Goal: Information Seeking & Learning: Learn about a topic

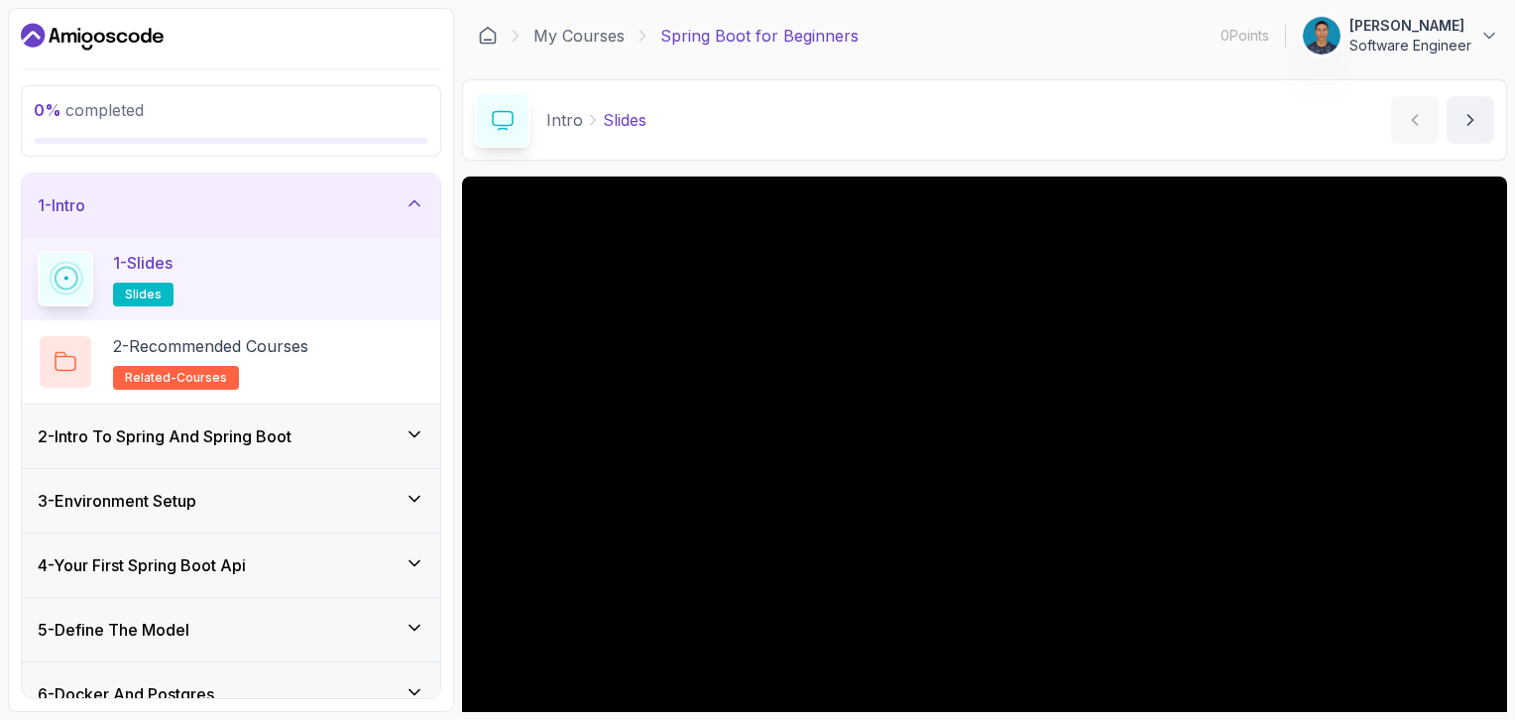
click at [245, 440] on h3 "2 - Intro To Spring And Spring Boot" at bounding box center [165, 436] width 254 height 24
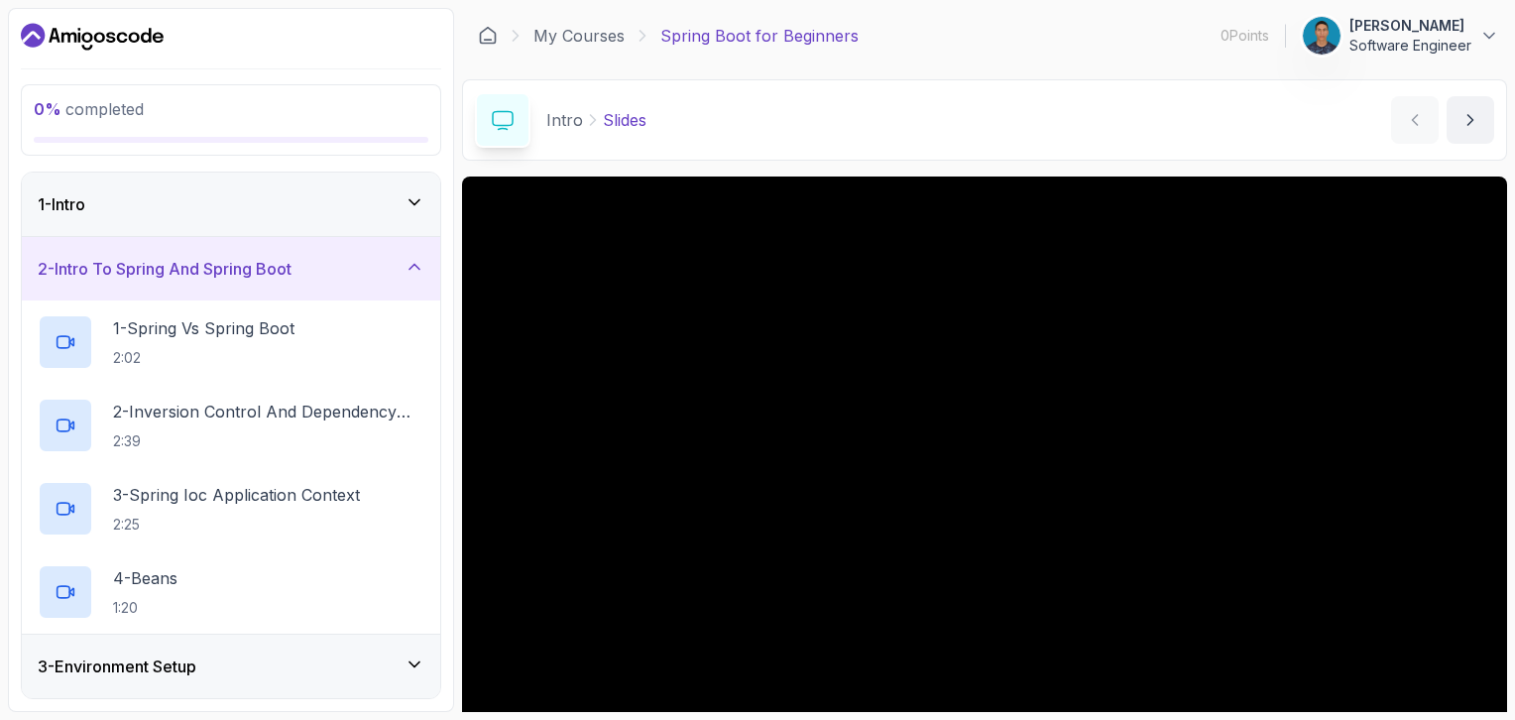
click at [135, 40] on icon "Dashboard" at bounding box center [92, 37] width 143 height 32
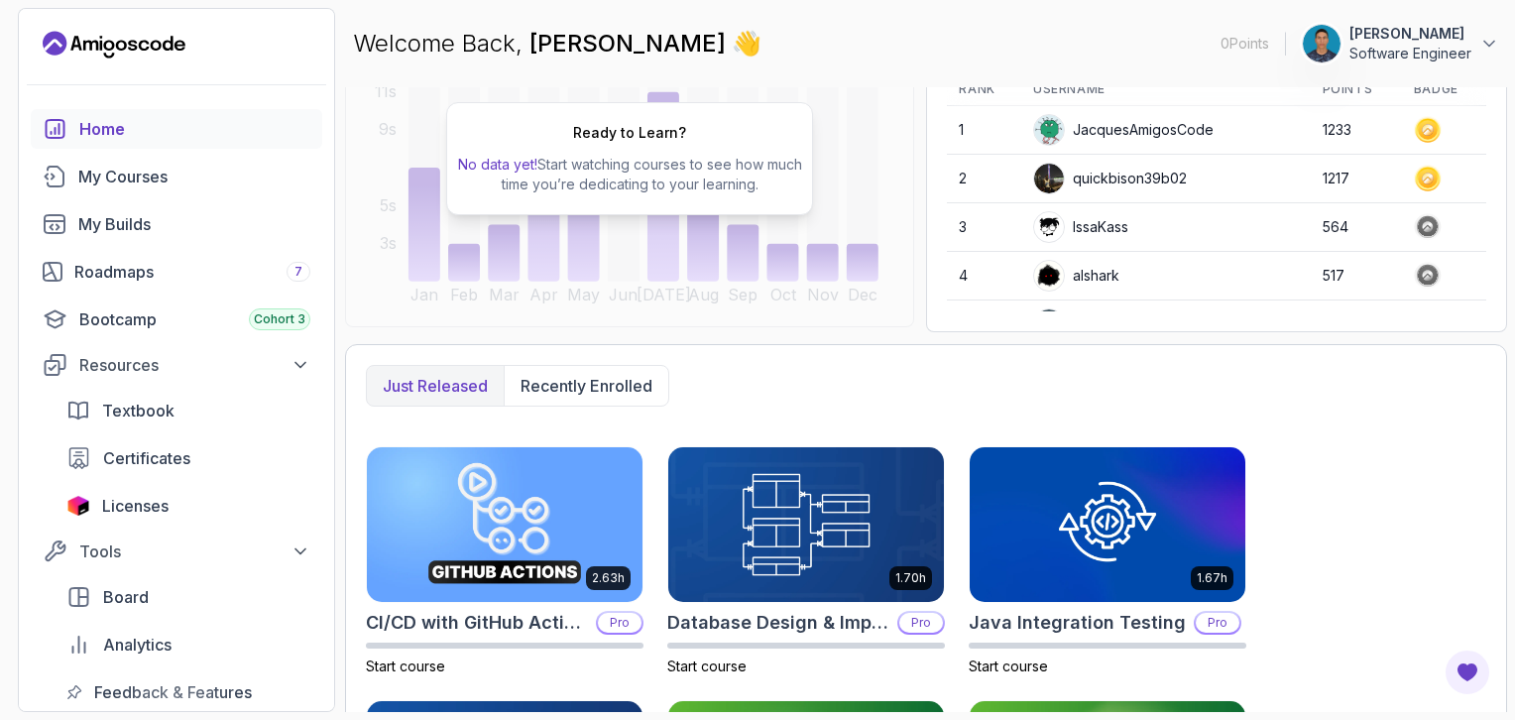
scroll to position [265, 0]
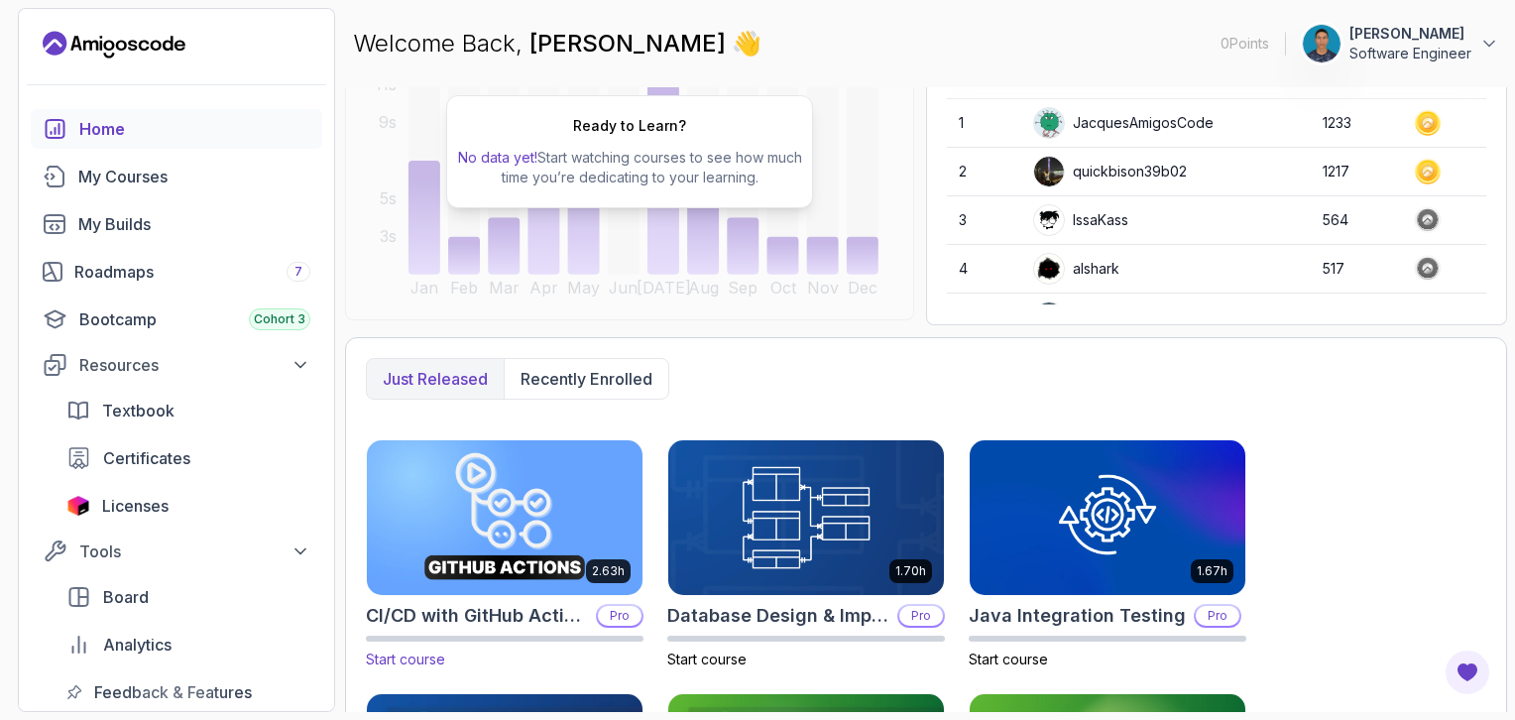
click at [468, 466] on img at bounding box center [505, 517] width 290 height 162
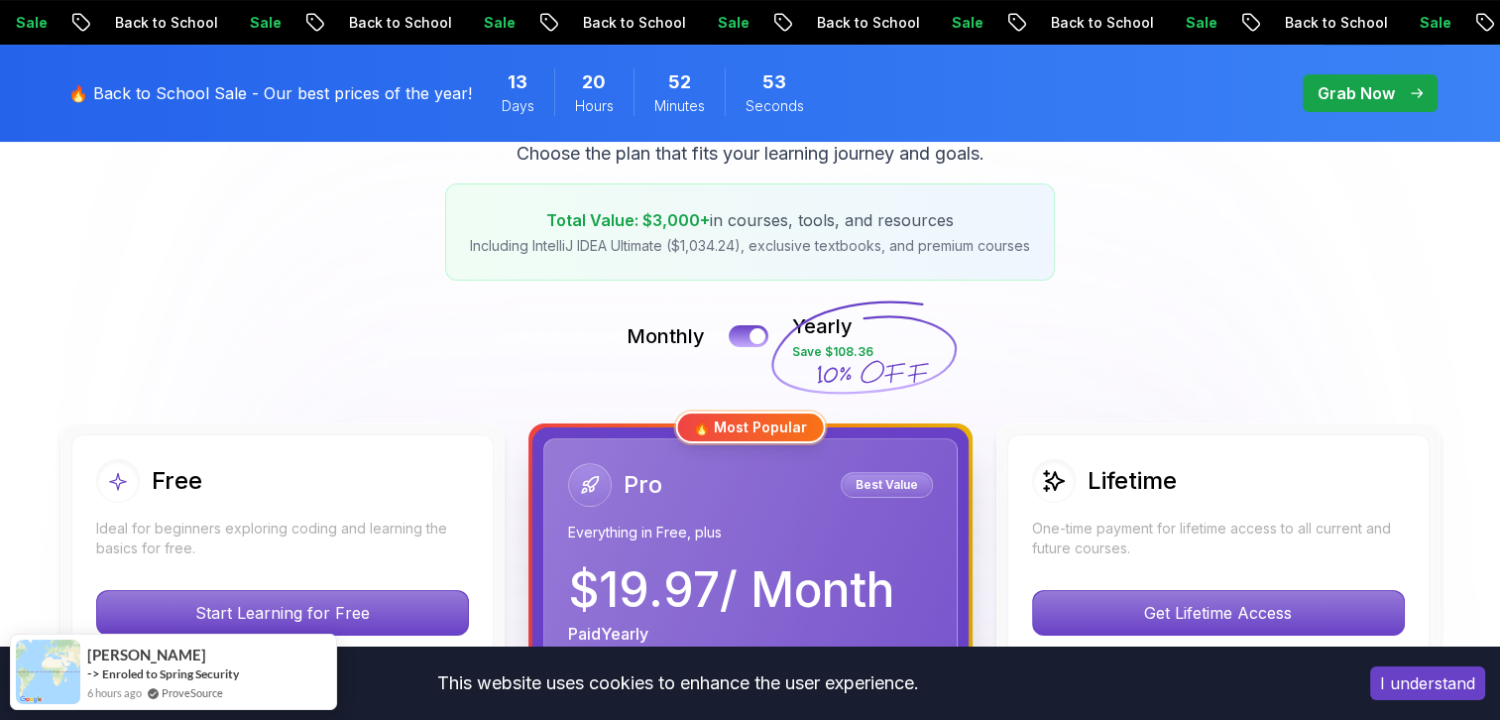
scroll to position [317, 0]
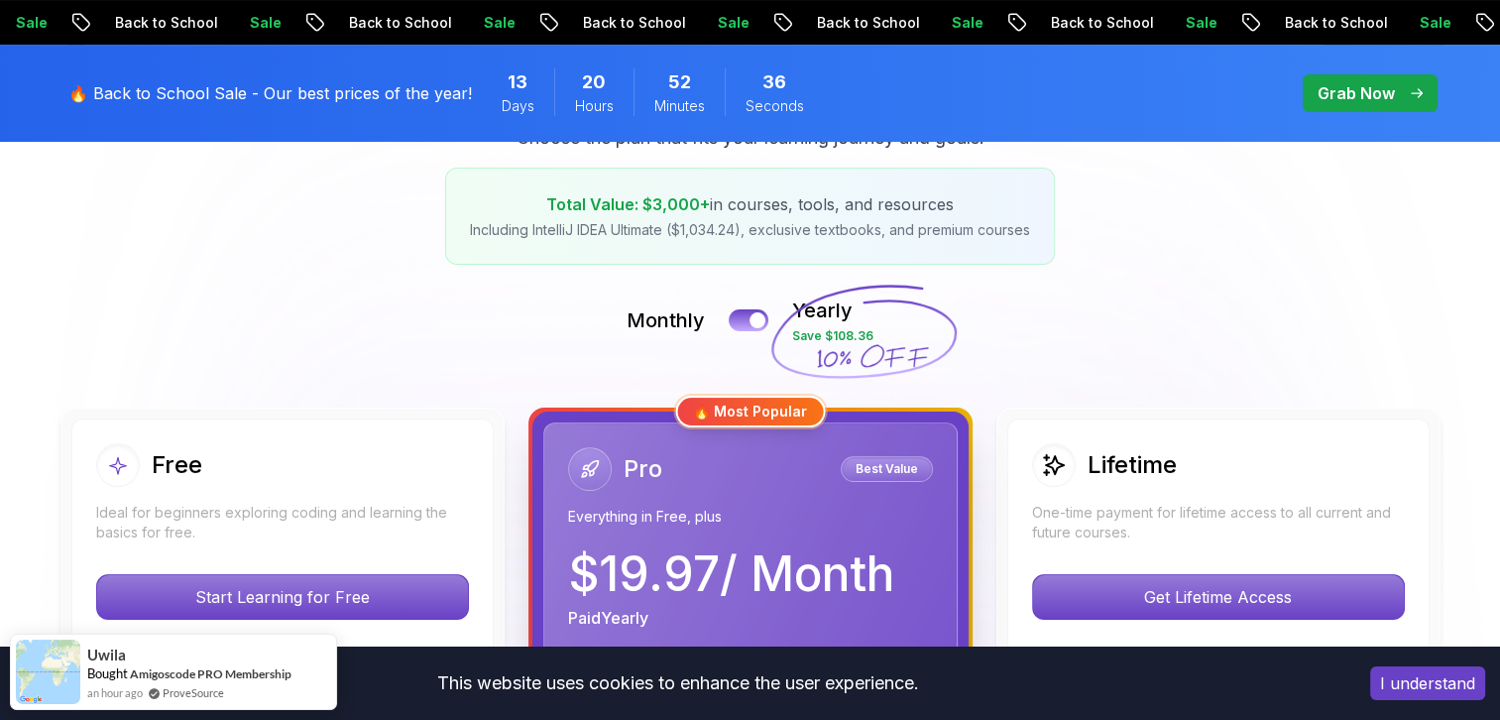
click at [1452, 682] on button "I understand" at bounding box center [1428, 683] width 115 height 34
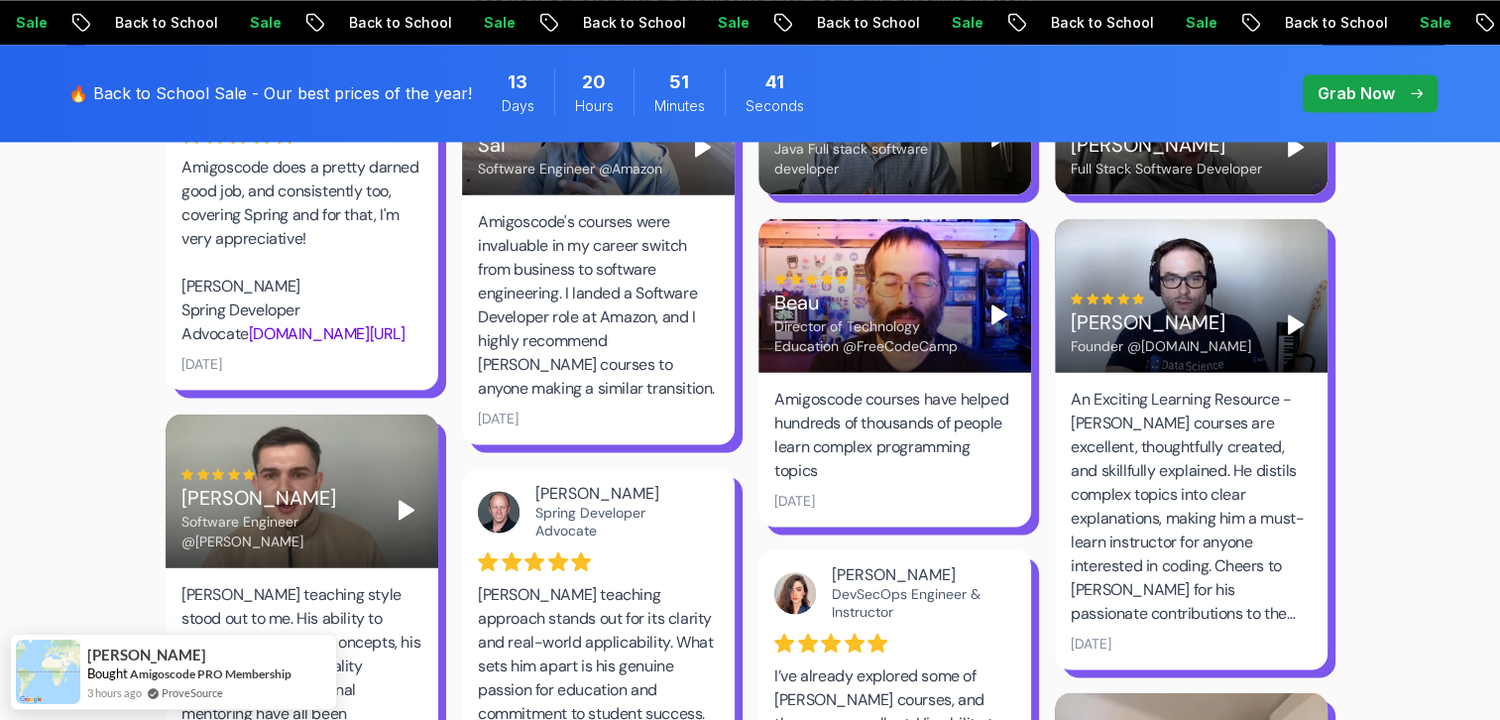
scroll to position [2916, 0]
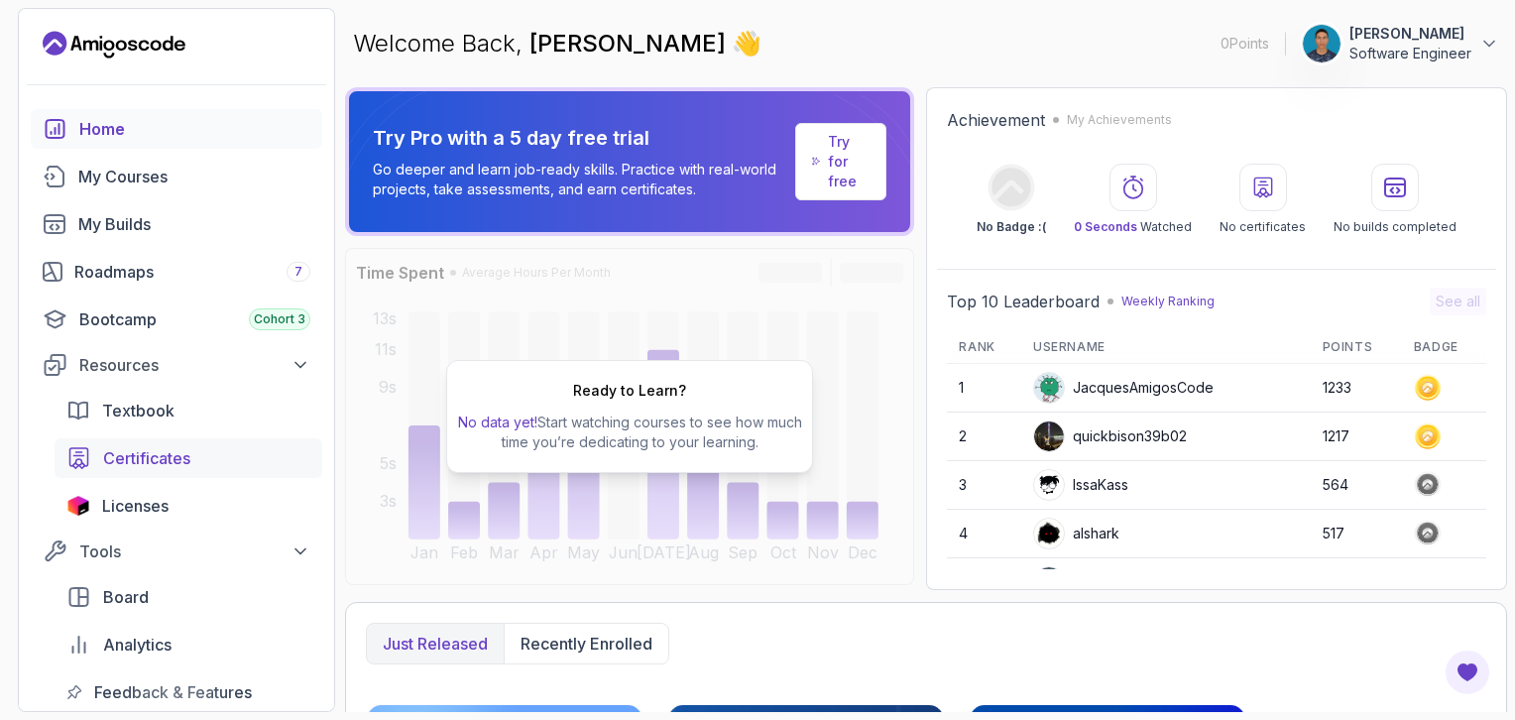
click at [111, 447] on span "Certificates" at bounding box center [146, 458] width 87 height 24
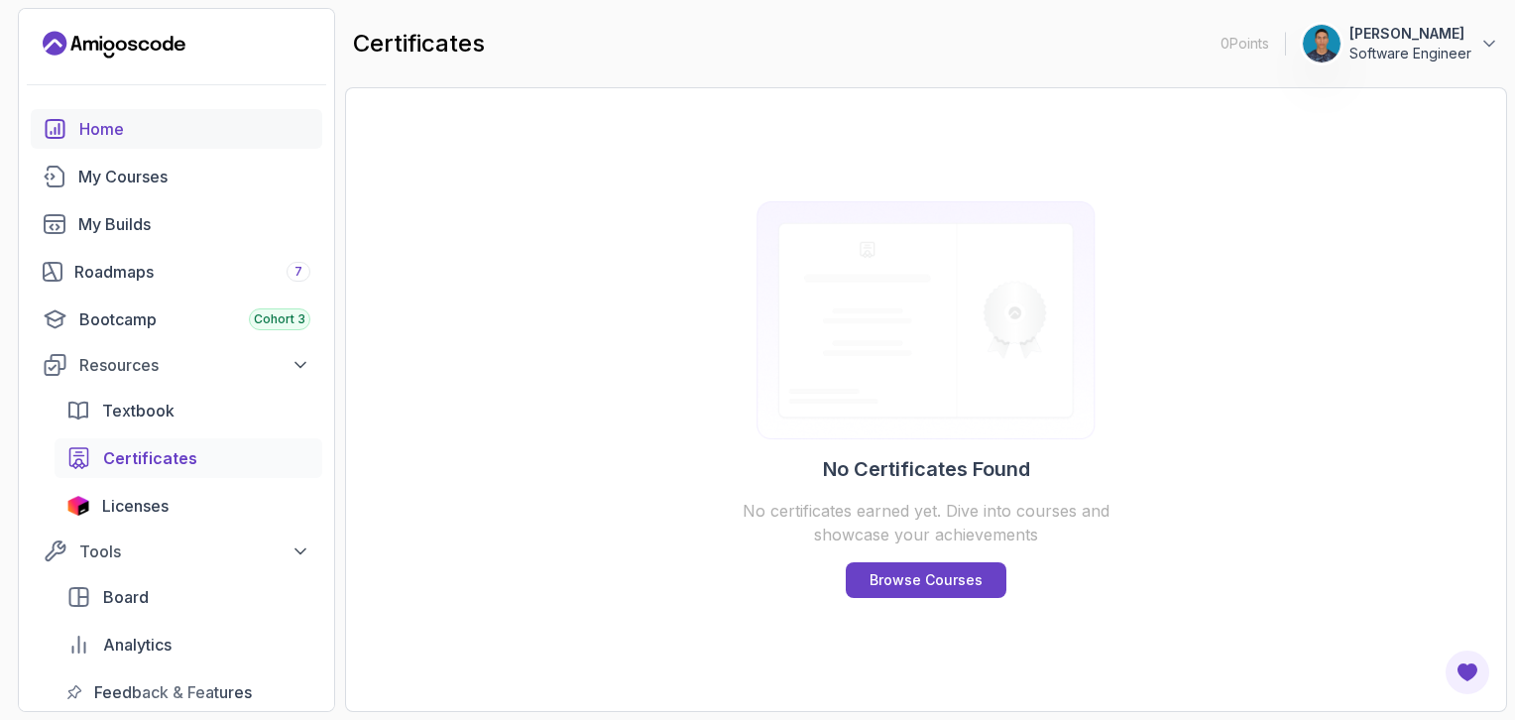
click at [119, 137] on div "Home" at bounding box center [194, 129] width 231 height 24
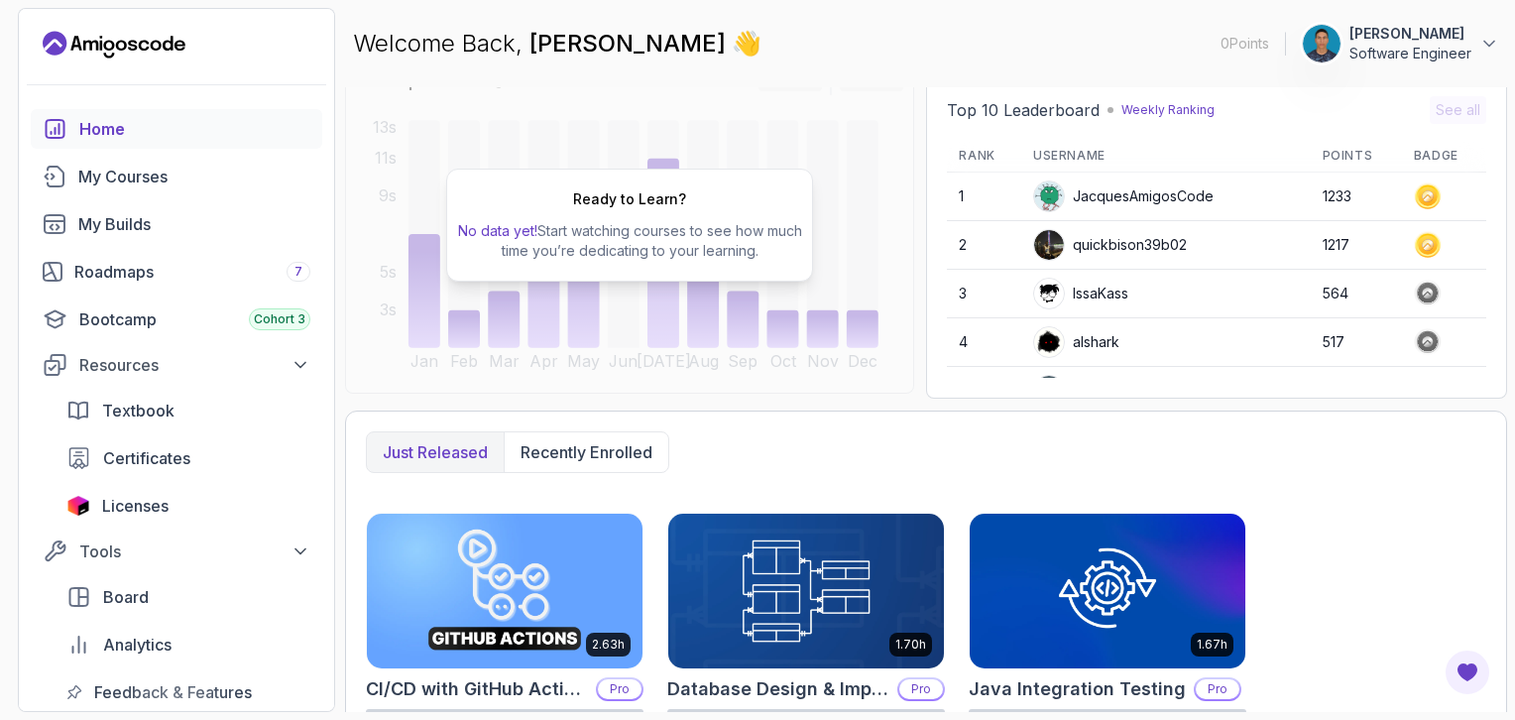
scroll to position [146, 0]
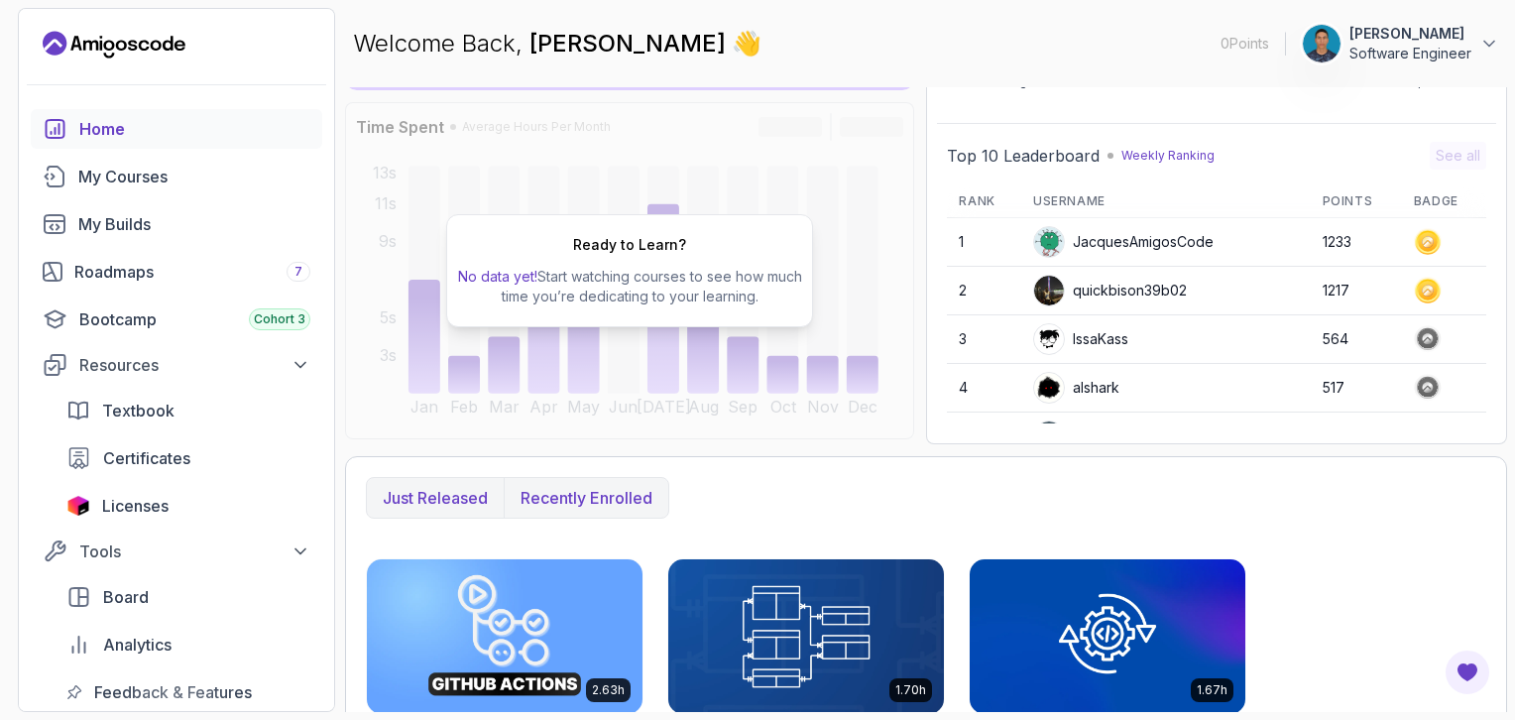
click at [528, 484] on button "Recently enrolled" at bounding box center [586, 498] width 165 height 40
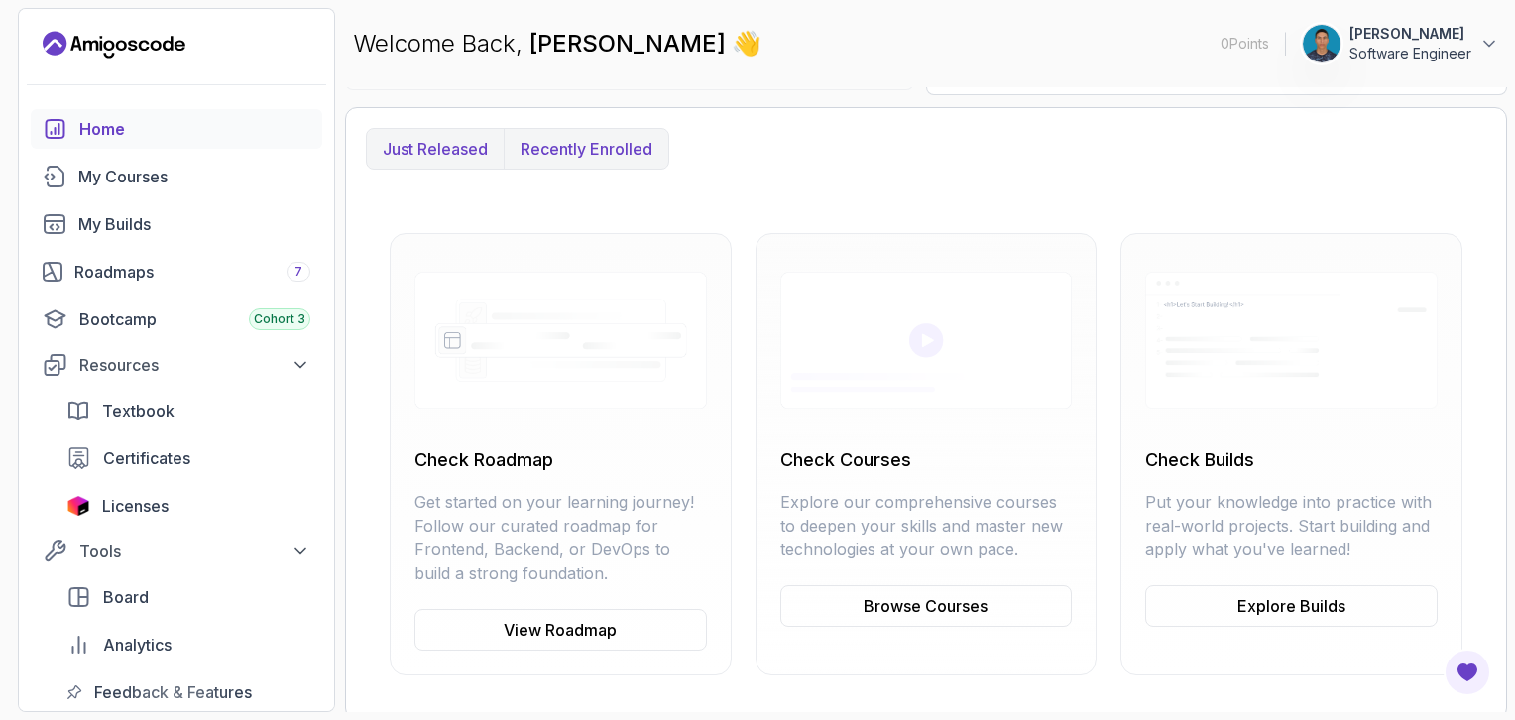
scroll to position [494, 0]
click at [434, 140] on p "Just released" at bounding box center [435, 150] width 105 height 24
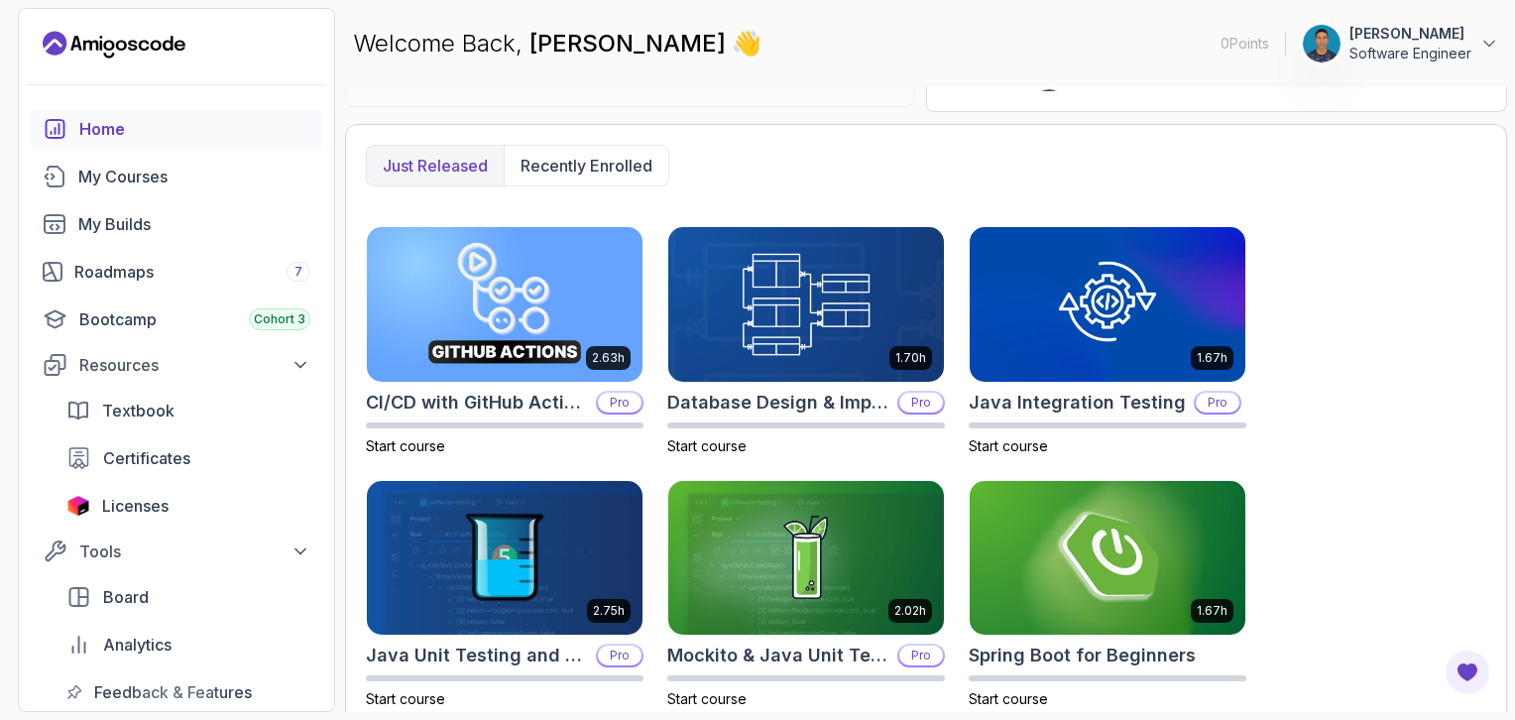
scroll to position [463, 0]
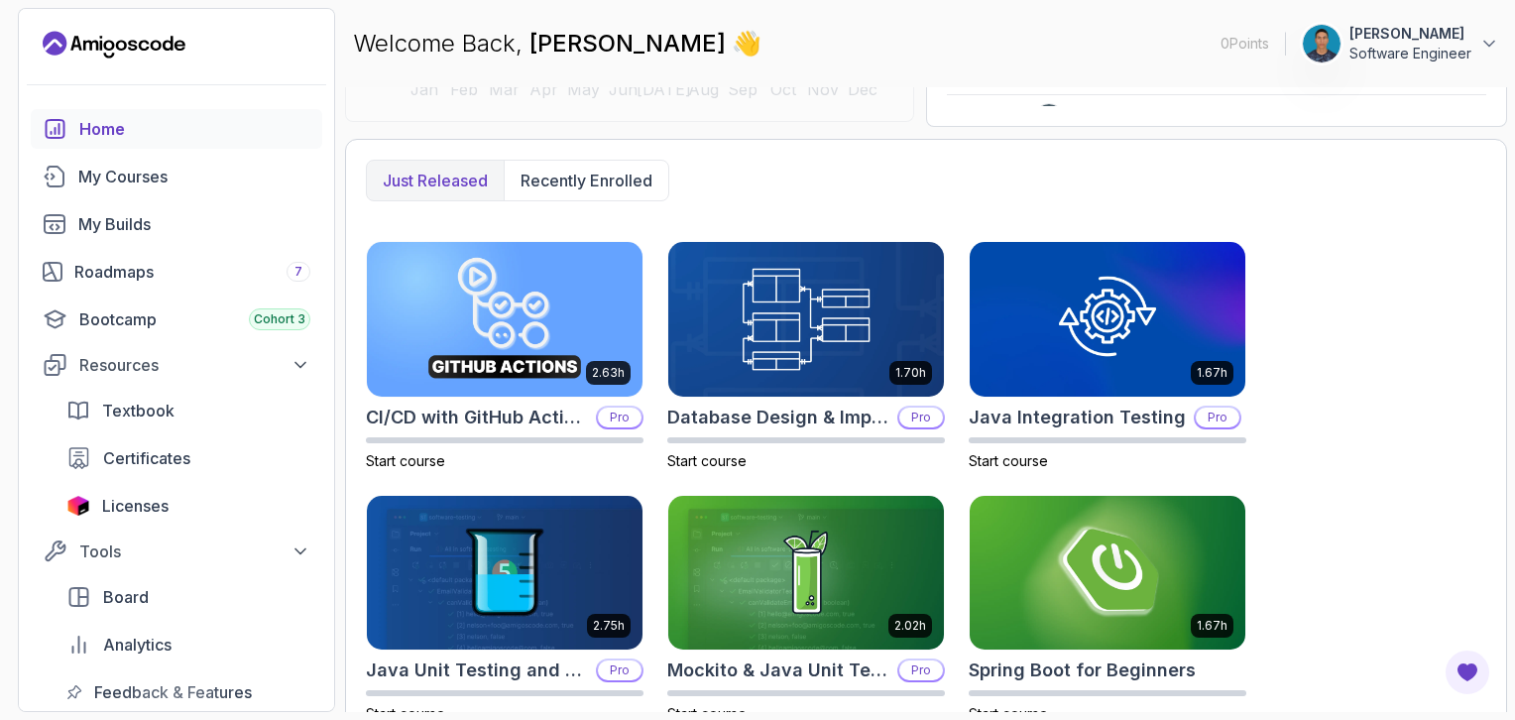
click at [573, 294] on img at bounding box center [505, 319] width 276 height 155
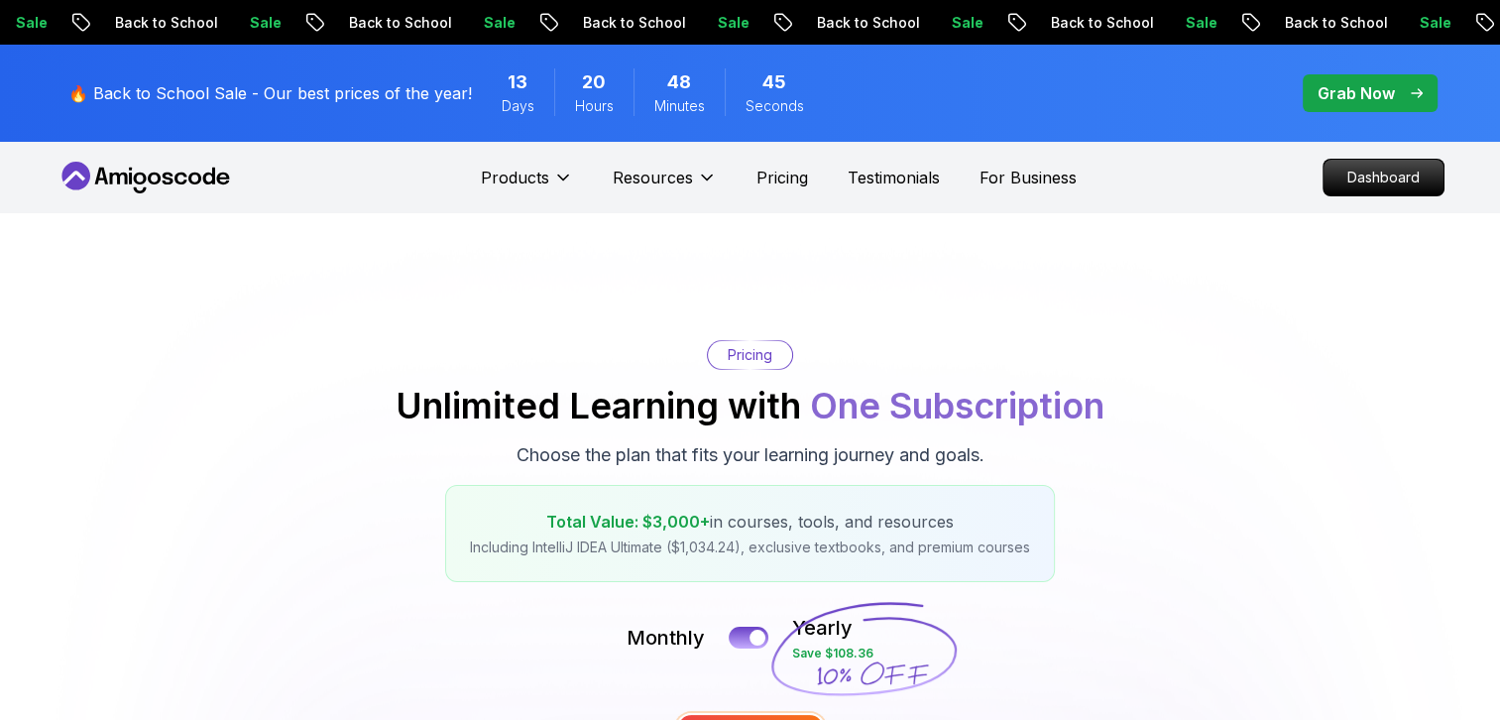
scroll to position [580, 0]
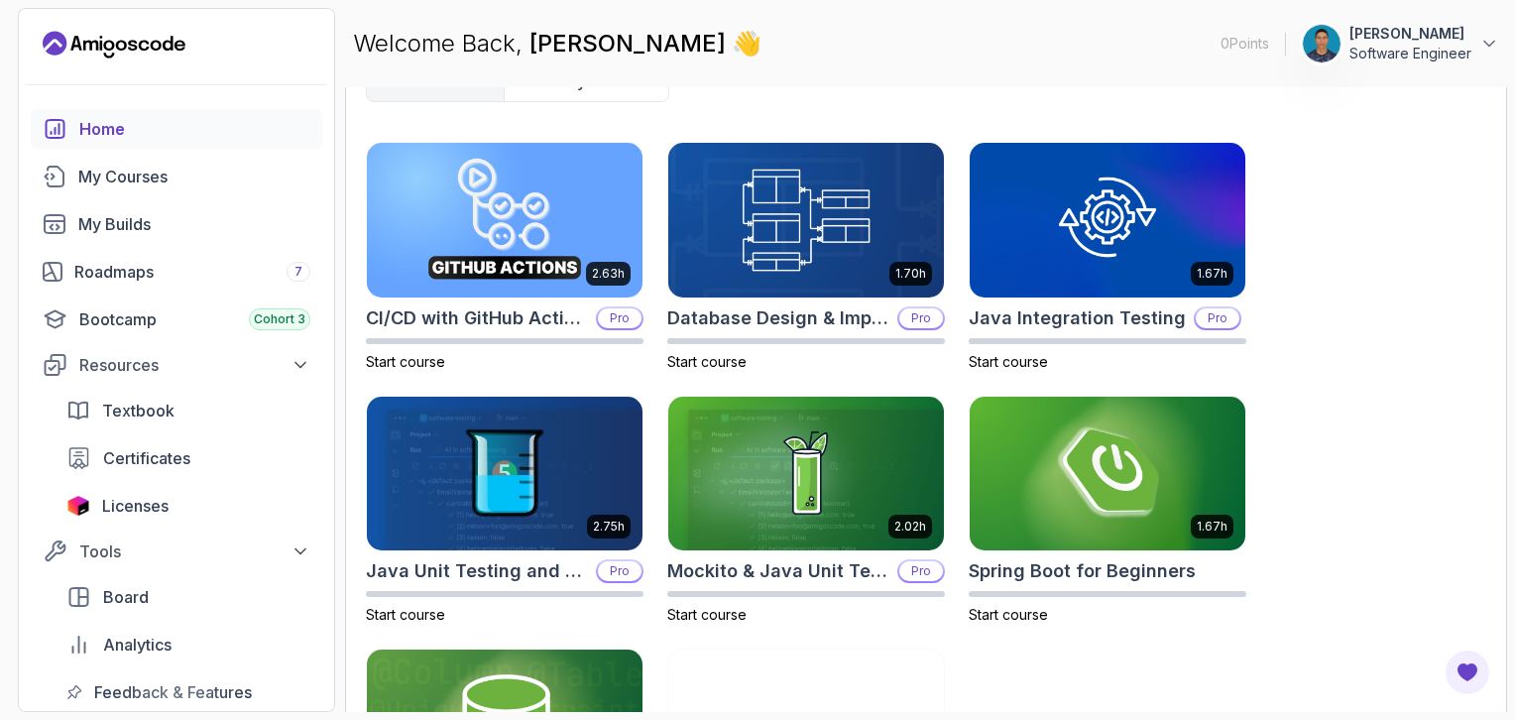
scroll to position [595, 0]
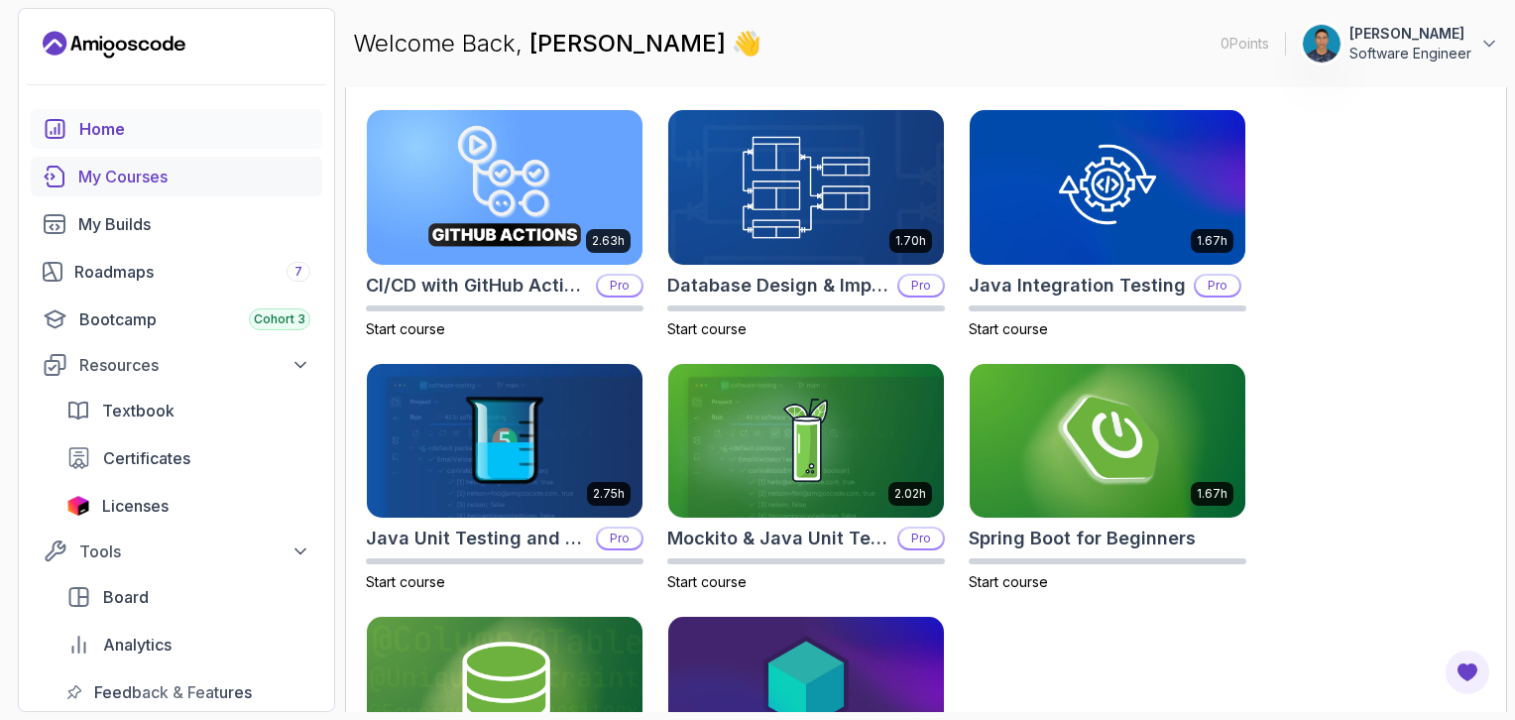
click at [97, 186] on div "My Courses" at bounding box center [194, 177] width 232 height 24
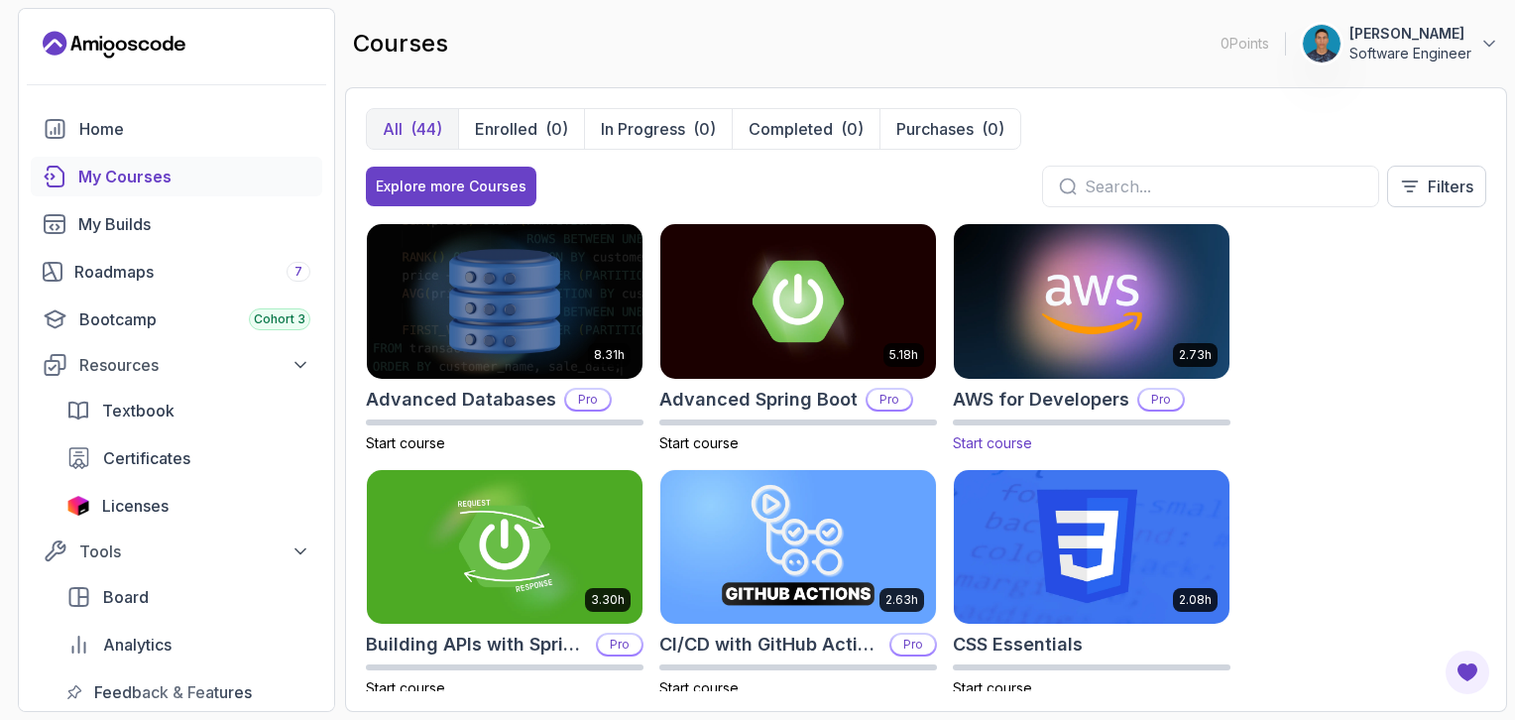
click at [1016, 340] on img at bounding box center [1092, 301] width 290 height 162
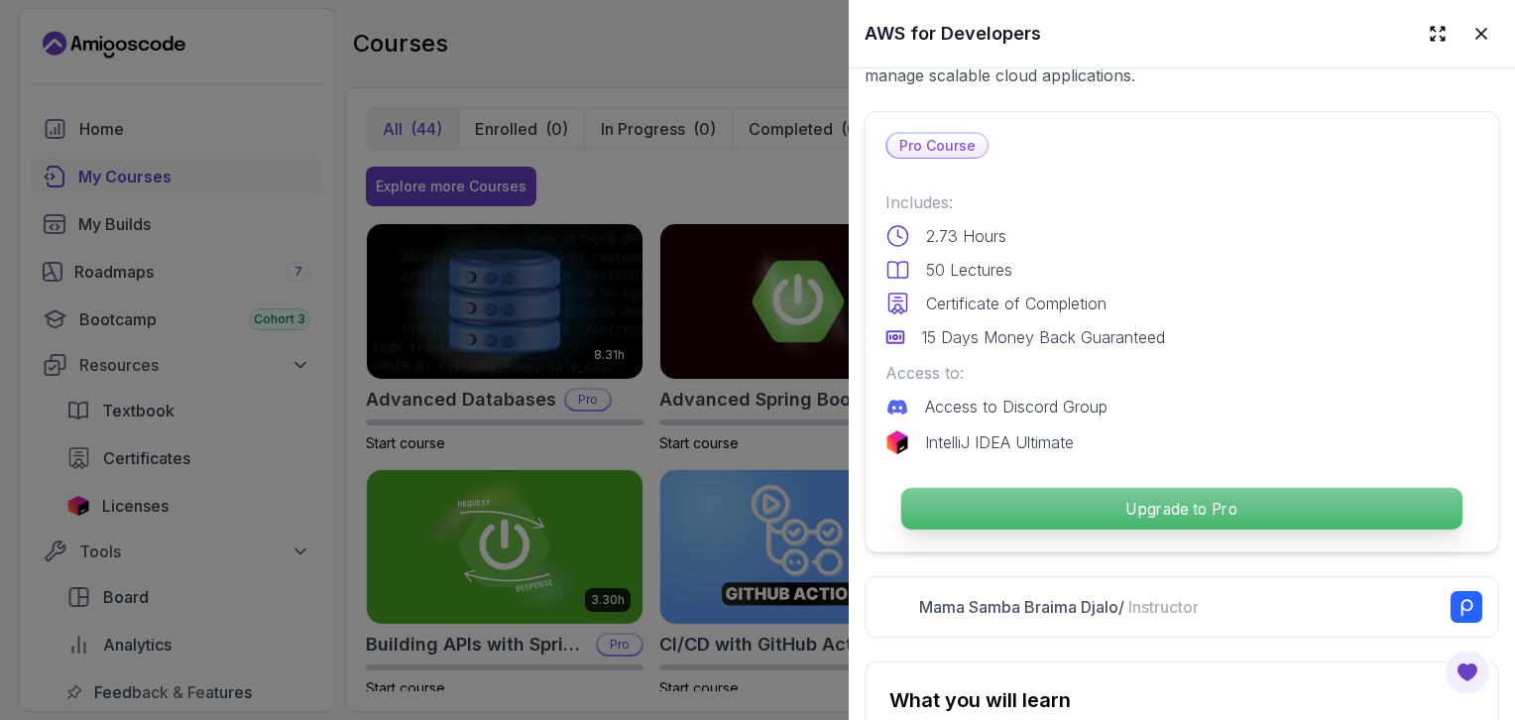
scroll to position [424, 0]
click at [1016, 500] on p "Upgrade to Pro" at bounding box center [1181, 510] width 561 height 42
